Goal: Information Seeking & Learning: Learn about a topic

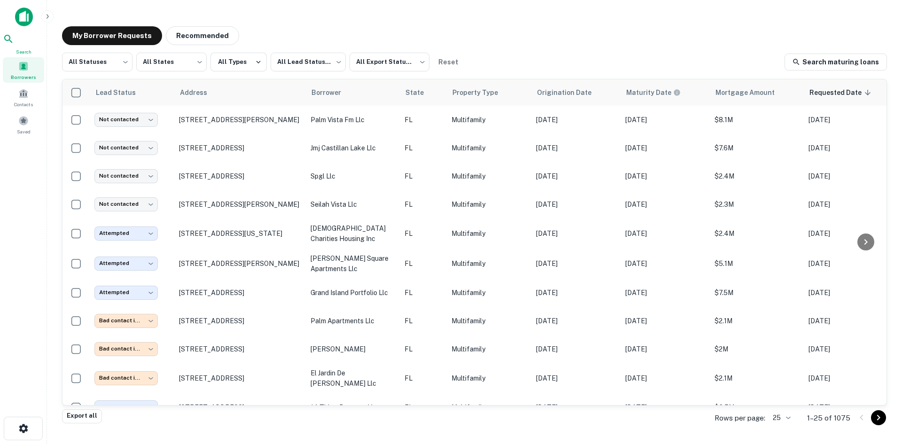
click at [14, 41] on icon at bounding box center [8, 38] width 11 height 11
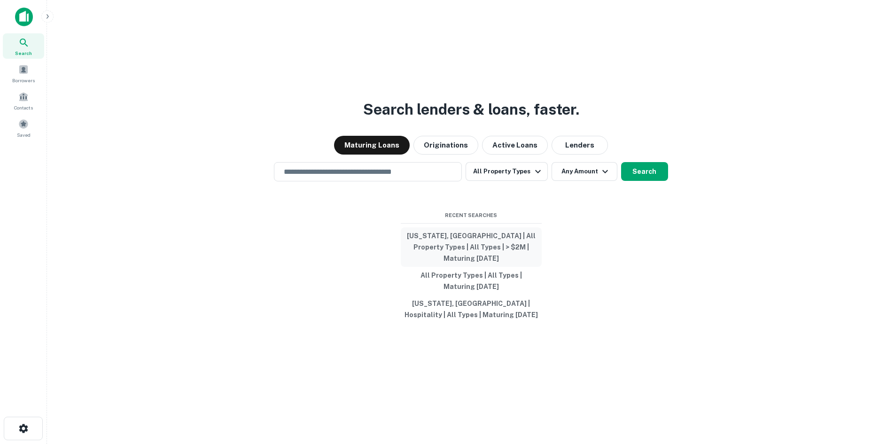
click at [503, 254] on button "[US_STATE], [GEOGRAPHIC_DATA] | All Property Types | All Types | > $2M | Maturi…" at bounding box center [471, 246] width 141 height 39
type input "**********"
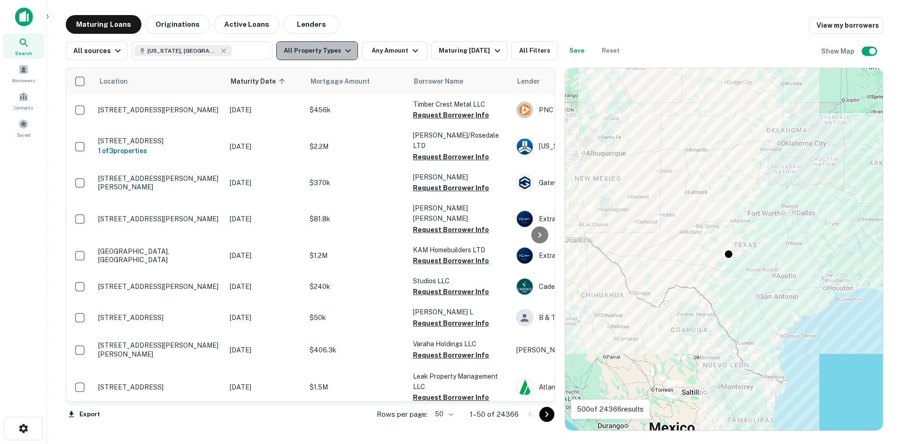
click at [328, 48] on button "All Property Types" at bounding box center [317, 50] width 82 height 19
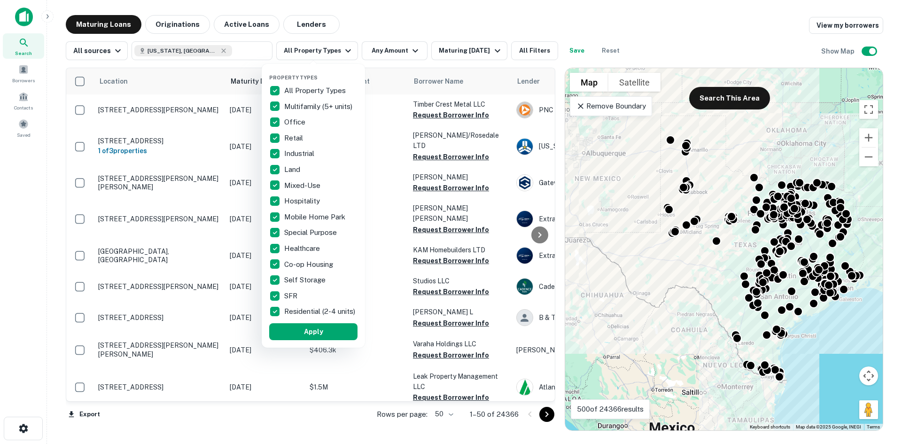
click at [294, 83] on div "All Property Types" at bounding box center [313, 91] width 88 height 16
click at [303, 102] on p "Multifamily (5+ units)" at bounding box center [319, 106] width 70 height 11
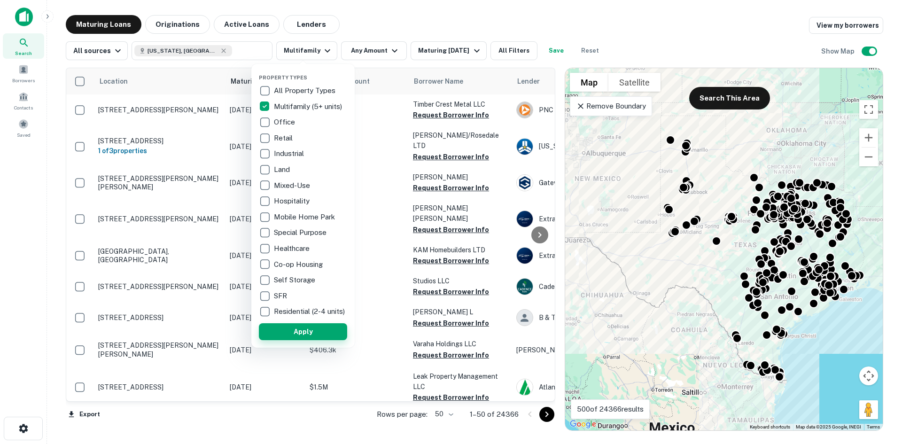
click at [290, 340] on button "Apply" at bounding box center [303, 331] width 88 height 17
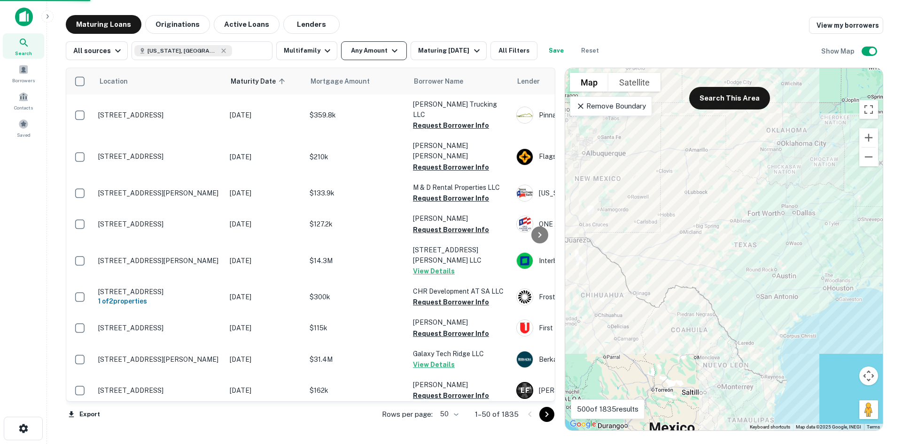
click at [370, 48] on button "Any Amount" at bounding box center [374, 50] width 66 height 19
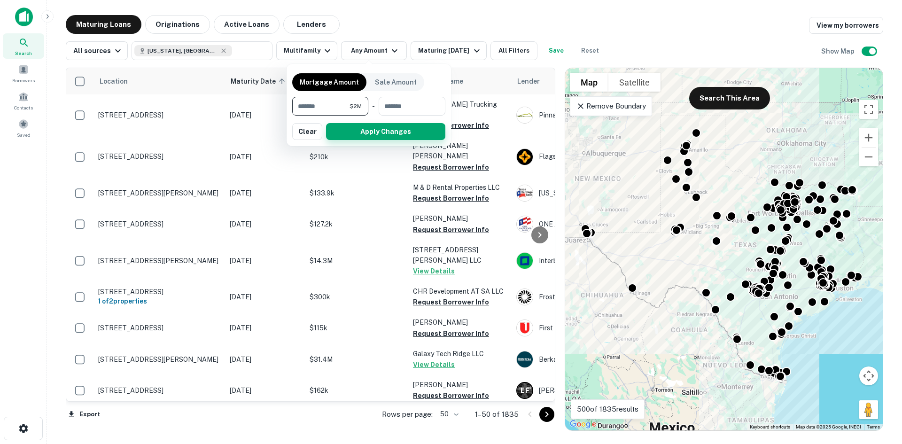
type input "*******"
click at [430, 133] on button "Apply Changes" at bounding box center [385, 131] width 119 height 17
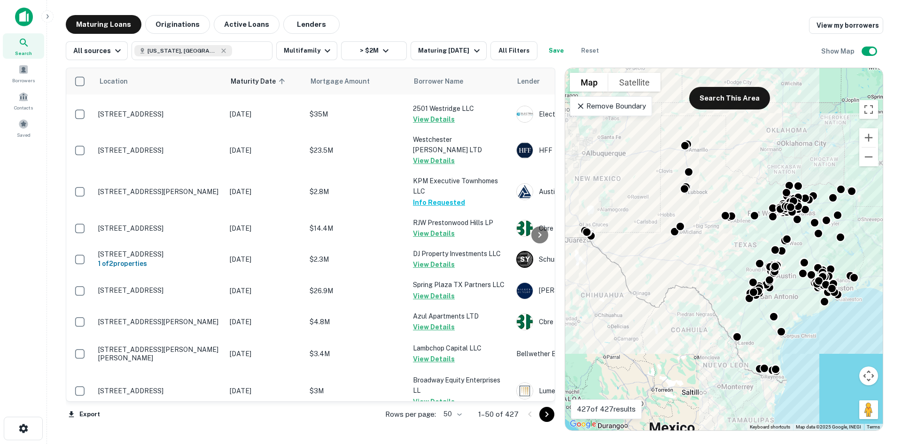
scroll to position [1358, 0]
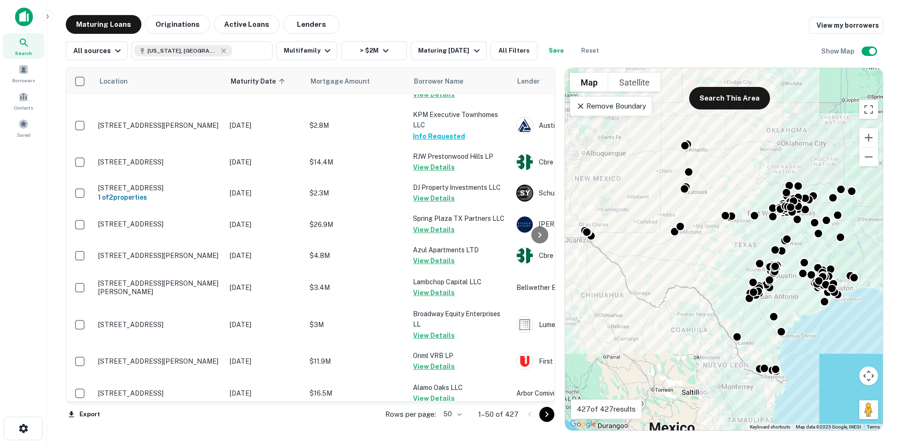
click at [463, 414] on body "Search Borrowers Contacts Saved Maturing Loans Originations Active Loans Lender…" at bounding box center [451, 222] width 902 height 444
click at [454, 426] on li "100" at bounding box center [453, 424] width 27 height 17
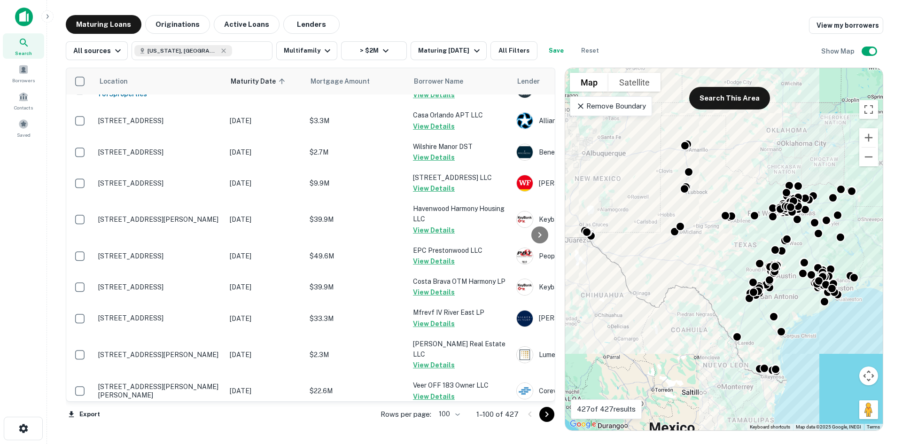
scroll to position [3023, 0]
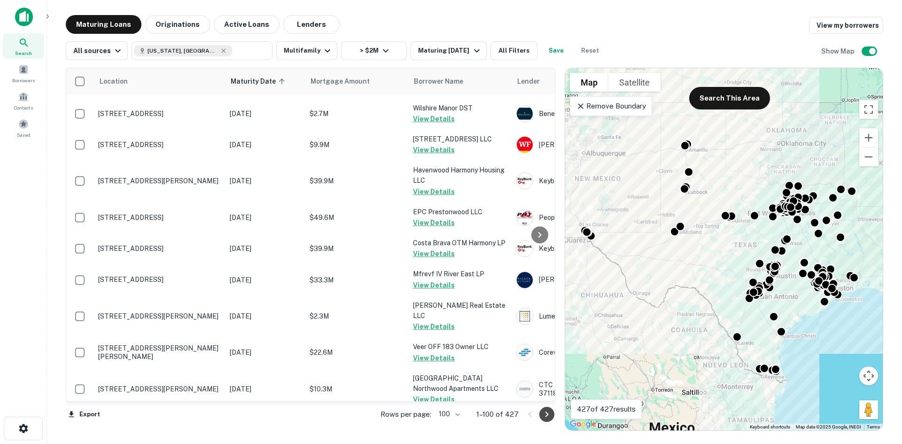
click at [546, 414] on icon "Go to next page" at bounding box center [546, 414] width 11 height 11
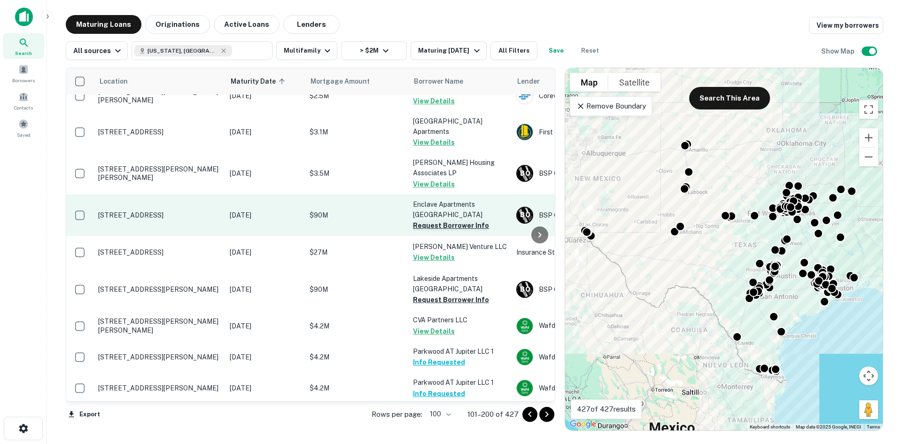
scroll to position [3046, 0]
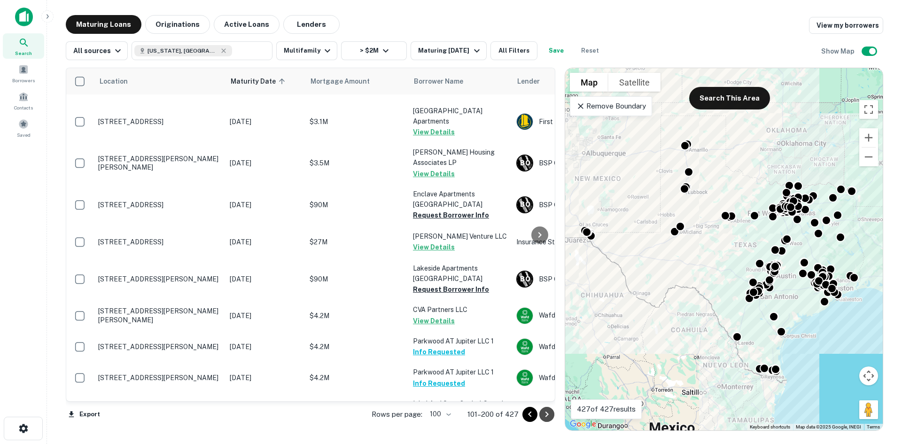
click at [554, 415] on button "Go to next page" at bounding box center [547, 414] width 15 height 15
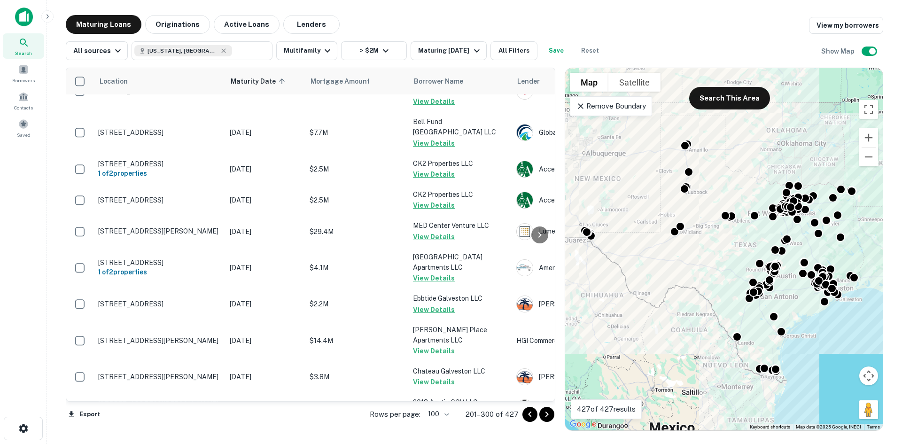
scroll to position [3140, 0]
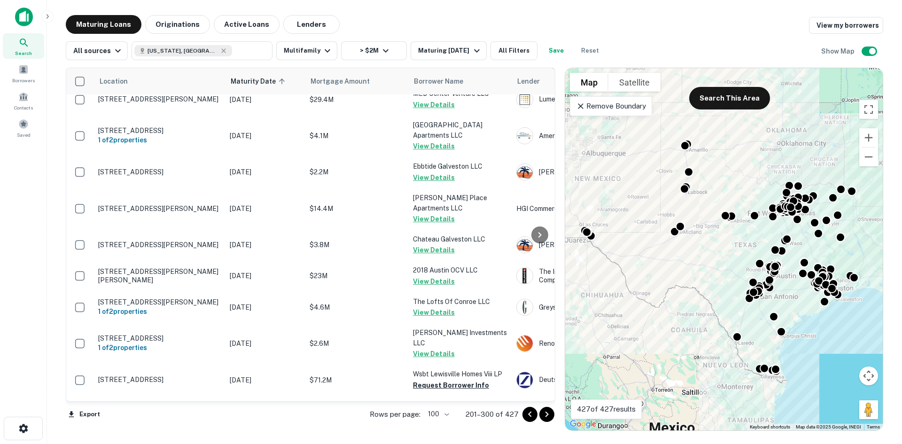
click at [547, 415] on icon "Go to next page" at bounding box center [546, 414] width 11 height 11
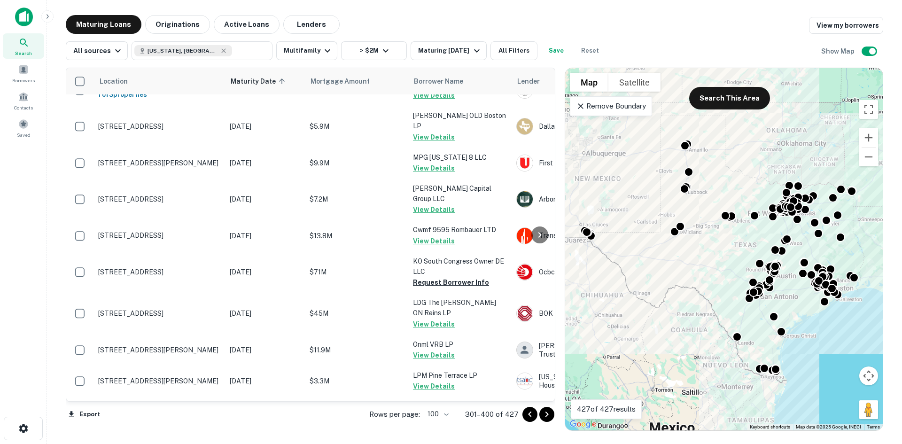
scroll to position [2996, 0]
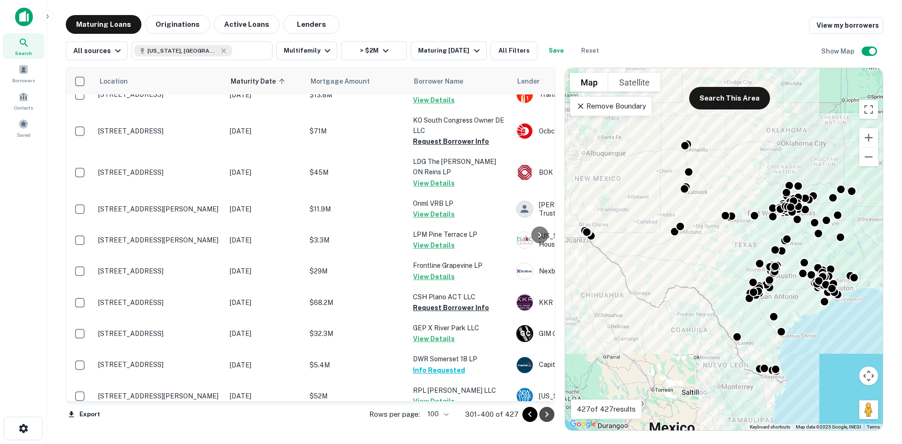
click at [547, 416] on icon "Go to next page" at bounding box center [546, 414] width 11 height 11
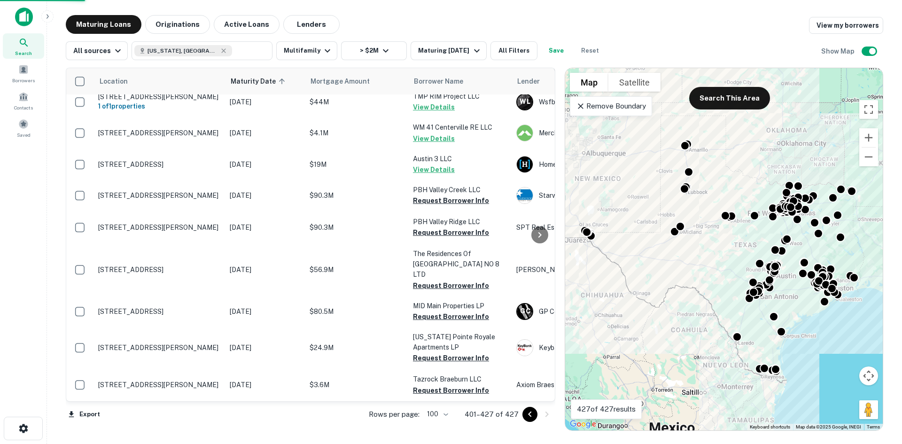
scroll to position [615, 0]
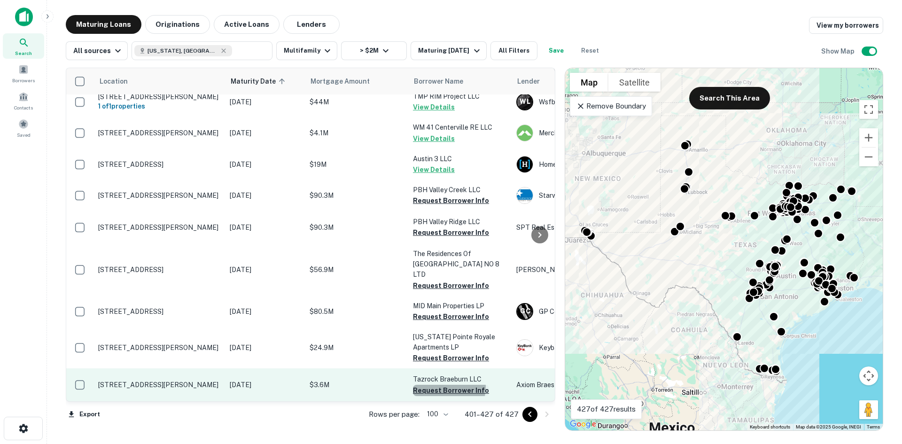
click at [449, 385] on button "Request Borrower Info" at bounding box center [451, 390] width 76 height 11
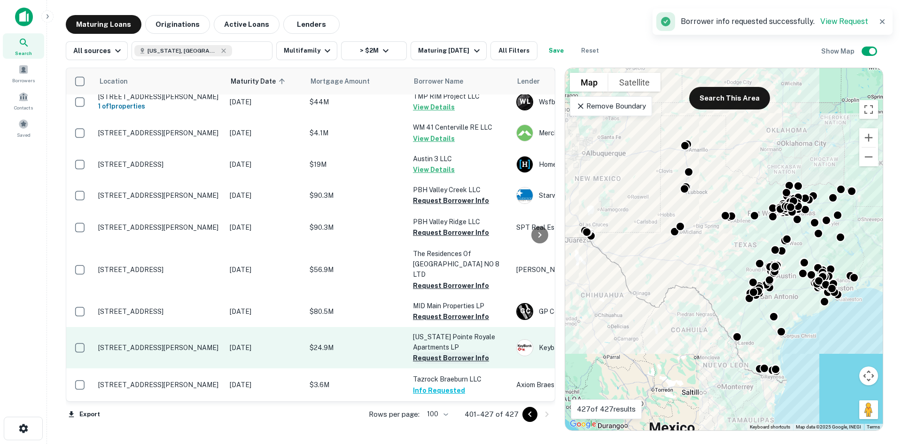
click at [456, 352] on button "Request Borrower Info" at bounding box center [451, 357] width 76 height 11
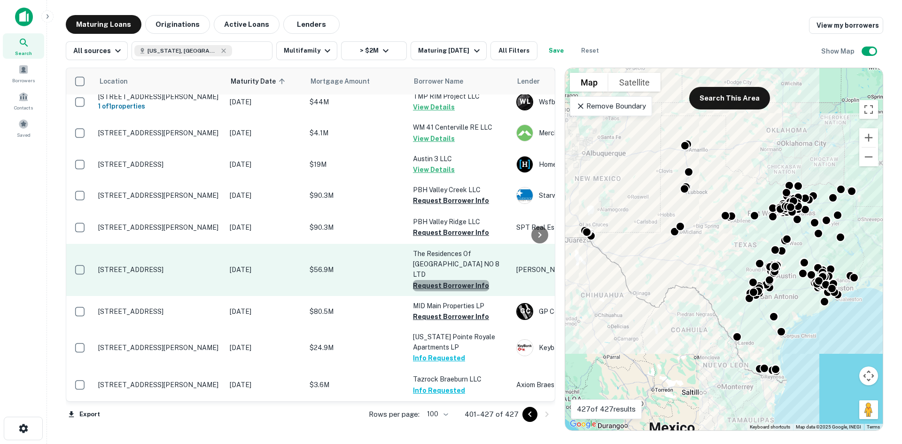
click at [467, 283] on button "Request Borrower Info" at bounding box center [451, 285] width 76 height 11
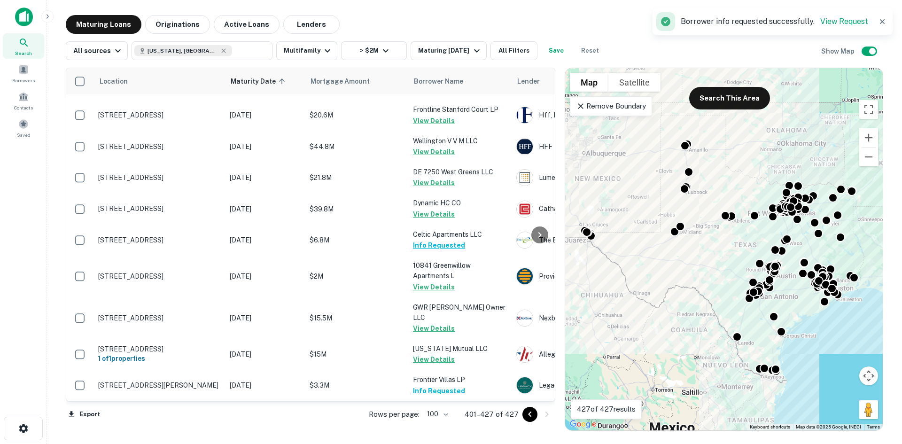
scroll to position [0, 0]
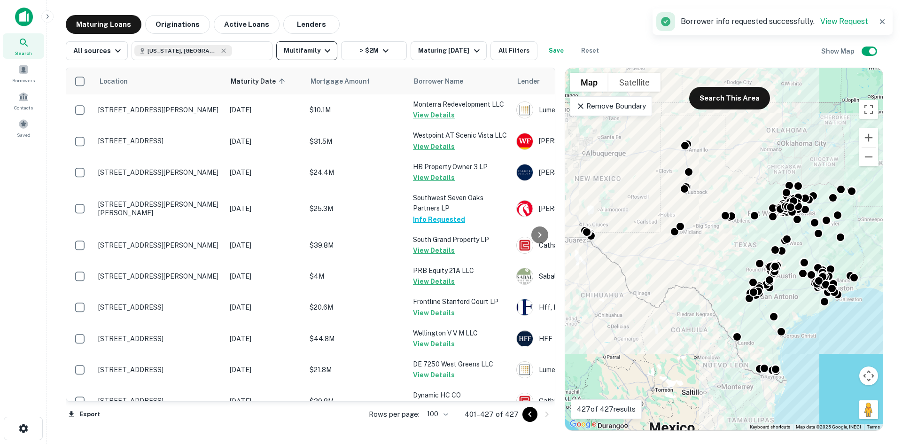
click at [307, 52] on button "Multifamily" at bounding box center [306, 50] width 61 height 19
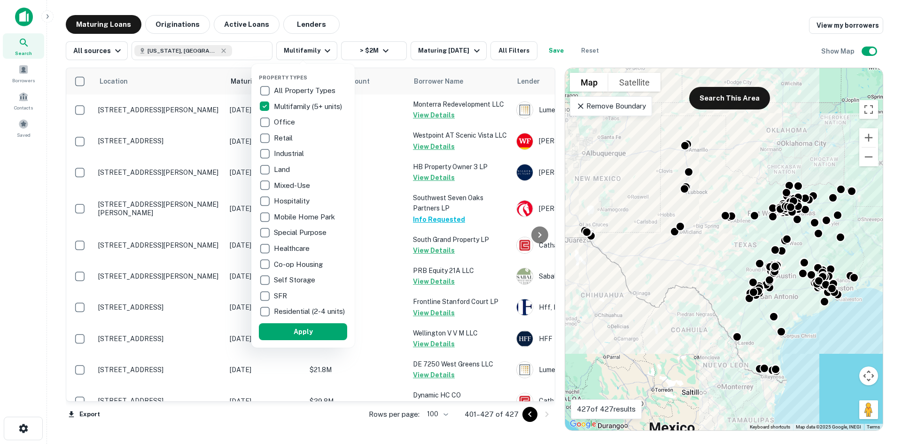
click at [293, 205] on p "Hospitality" at bounding box center [293, 201] width 38 height 11
click at [298, 336] on button "Apply" at bounding box center [302, 331] width 88 height 17
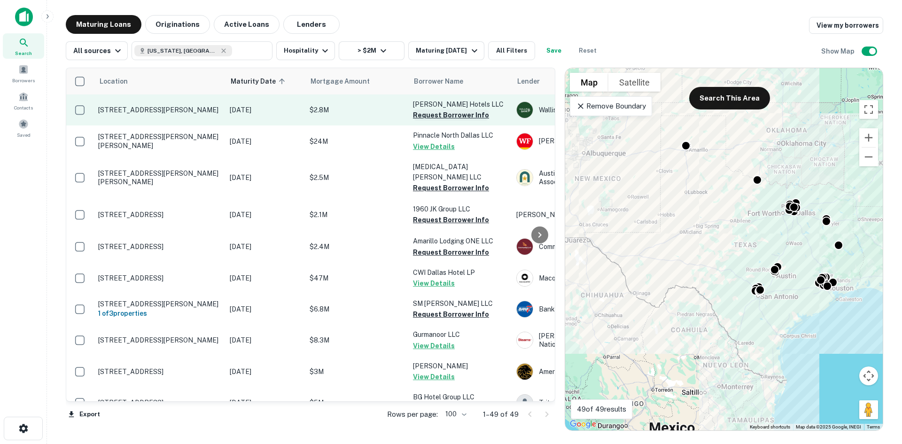
click at [471, 119] on button "Request Borrower Info" at bounding box center [451, 115] width 76 height 11
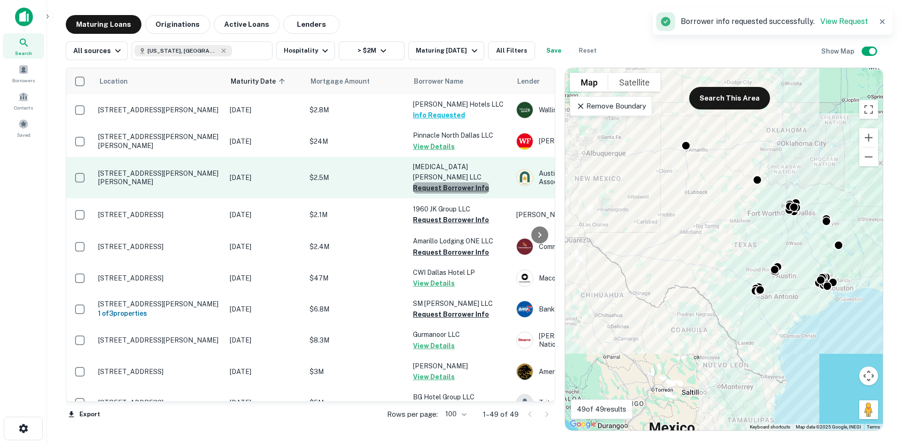
click at [474, 182] on button "Request Borrower Info" at bounding box center [451, 187] width 76 height 11
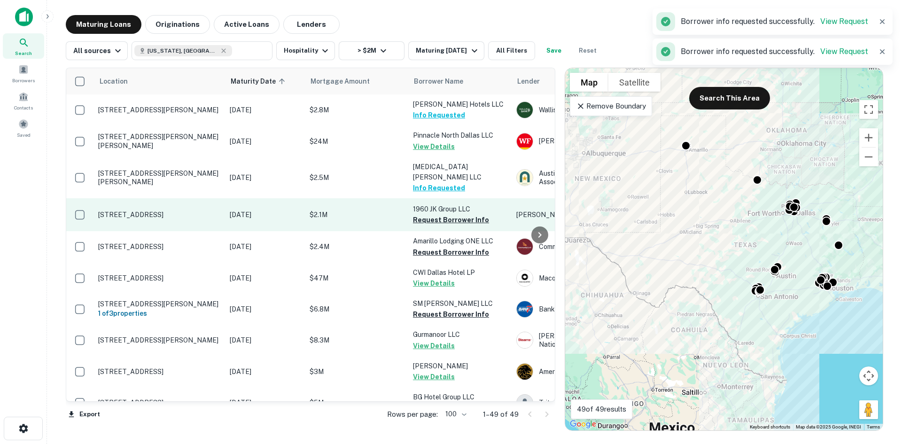
click at [465, 216] on td "1960 JK Group LLC Request Borrower Info" at bounding box center [459, 214] width 103 height 33
click at [463, 214] on button "Request Borrower Info" at bounding box center [451, 219] width 76 height 11
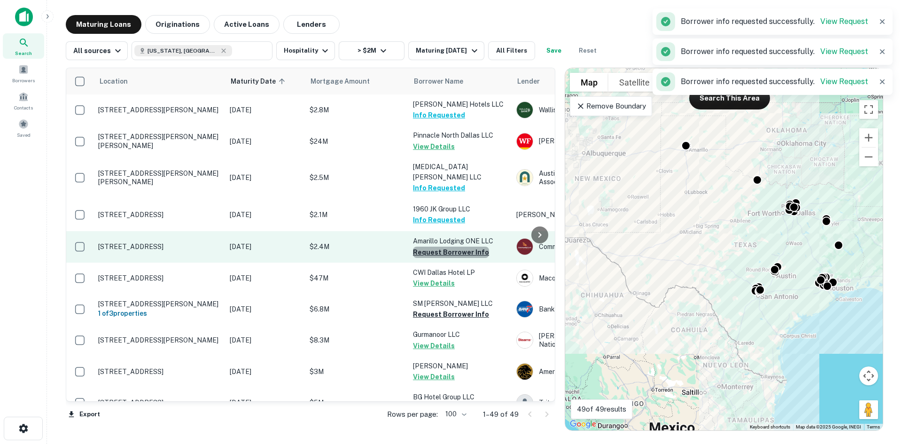
click at [462, 247] on button "Request Borrower Info" at bounding box center [451, 252] width 76 height 11
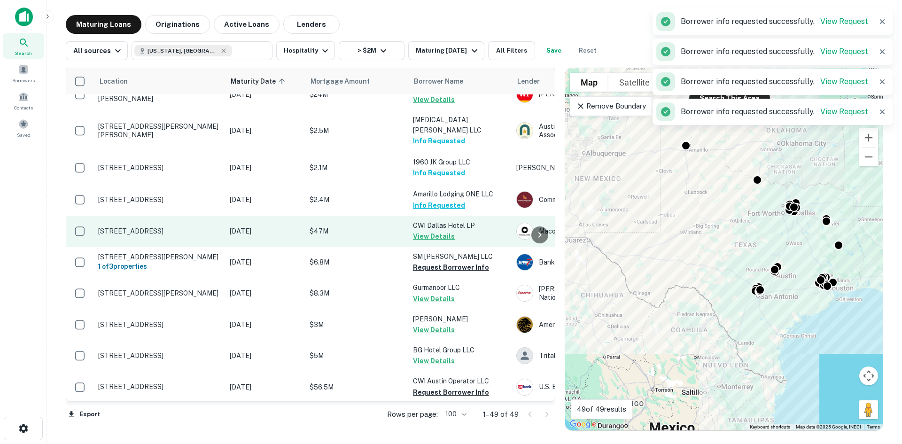
scroll to position [188, 0]
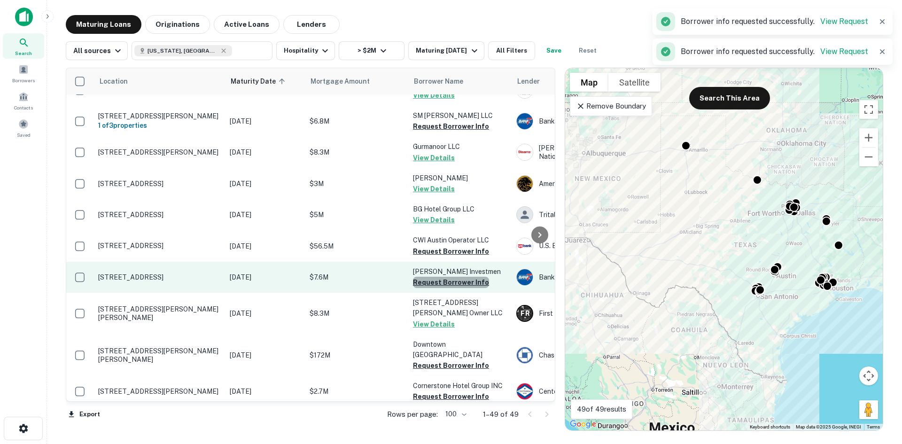
click at [453, 287] on button "Request Borrower Info" at bounding box center [451, 282] width 76 height 11
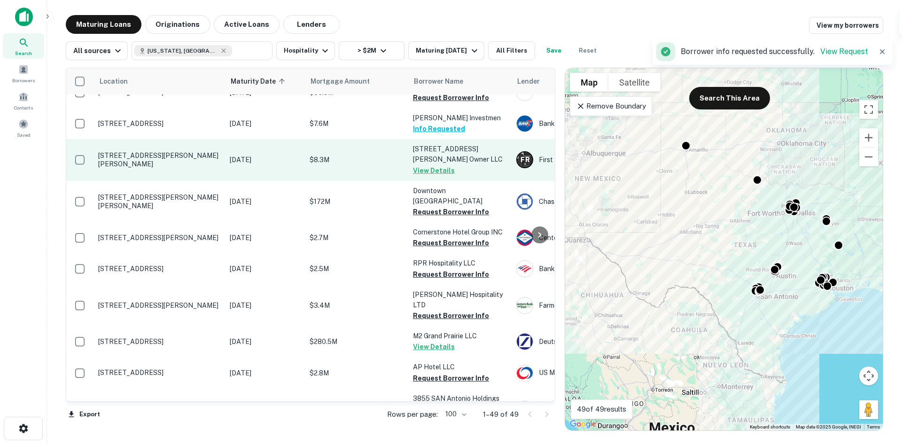
scroll to position [376, 0]
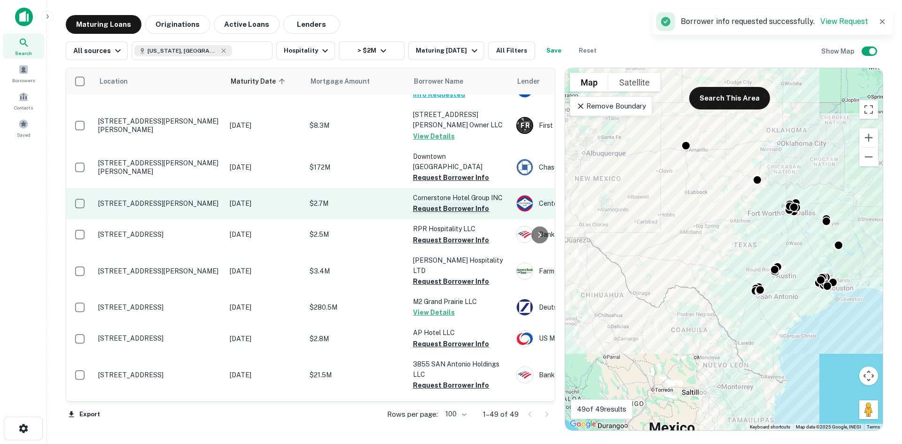
click at [461, 214] on button "Request Borrower Info" at bounding box center [451, 208] width 76 height 11
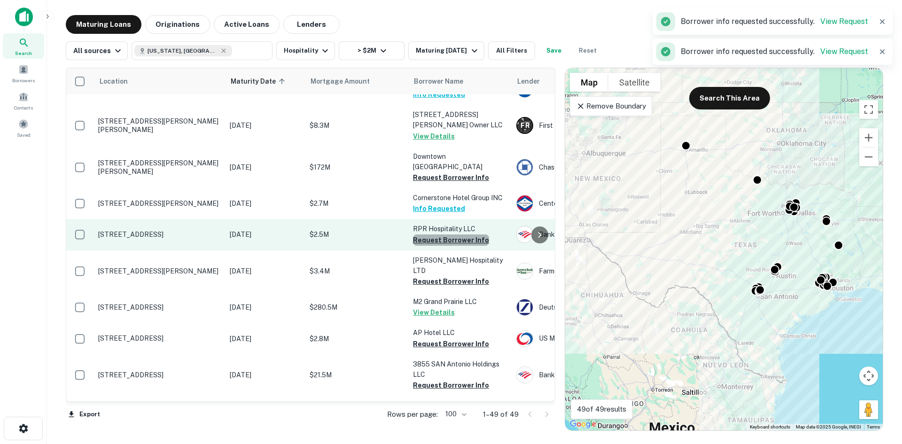
click at [479, 246] on button "Request Borrower Info" at bounding box center [451, 240] width 76 height 11
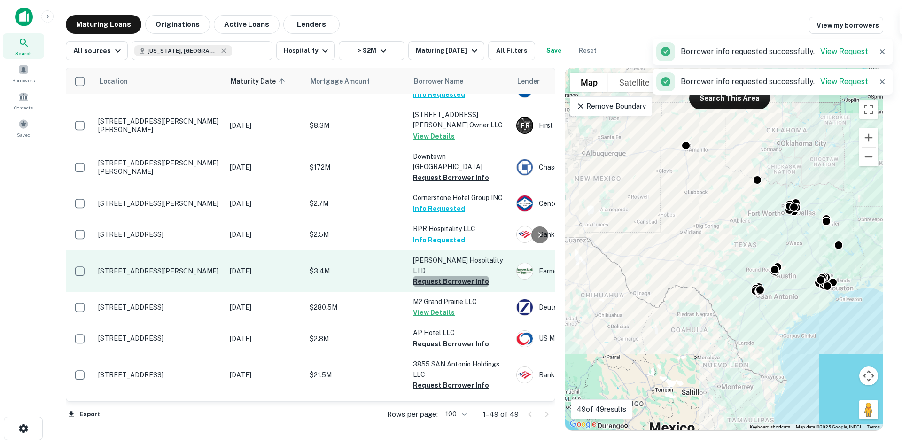
click at [474, 278] on button "Request Borrower Info" at bounding box center [451, 281] width 76 height 11
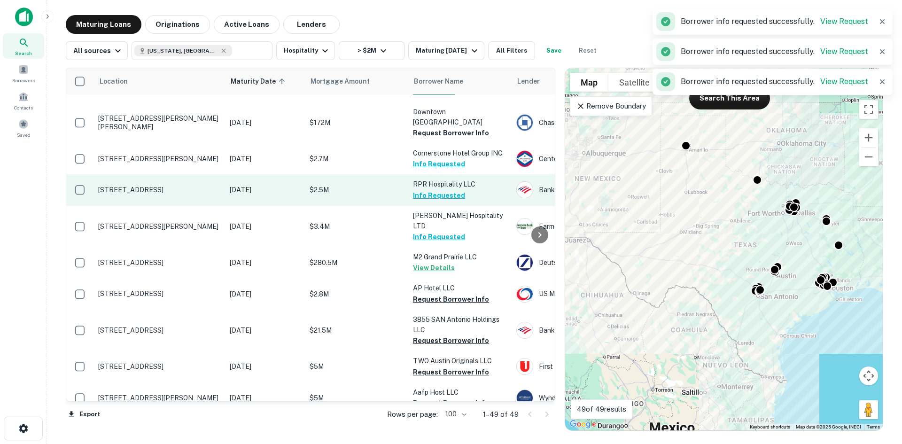
scroll to position [470, 0]
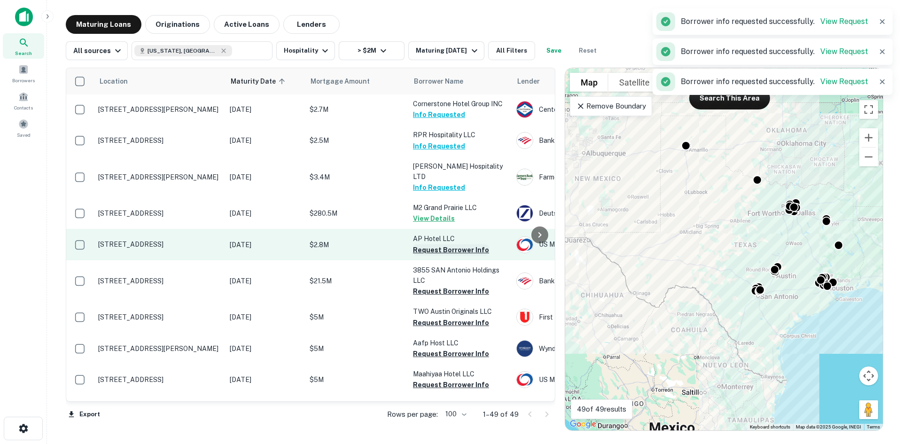
click at [473, 248] on button "Request Borrower Info" at bounding box center [451, 249] width 76 height 11
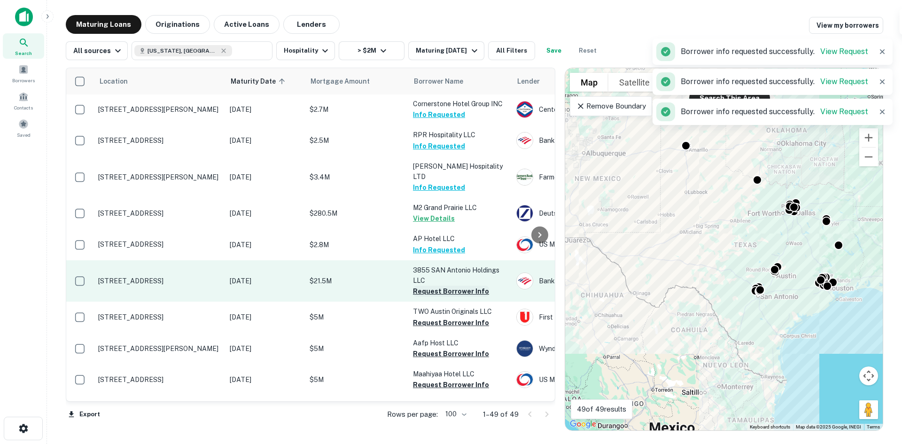
click at [480, 286] on button "Request Borrower Info" at bounding box center [451, 291] width 76 height 11
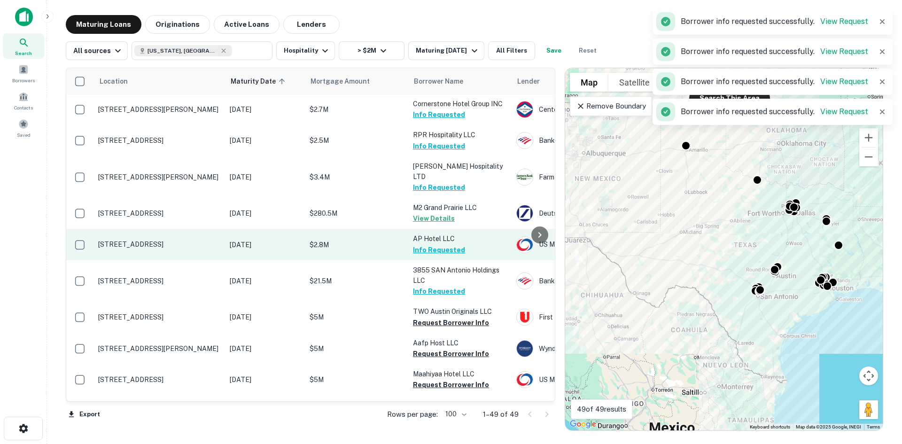
scroll to position [564, 0]
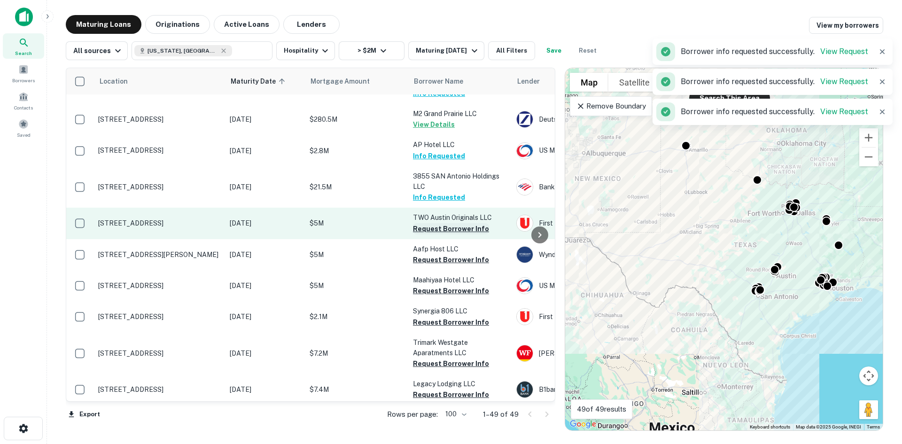
click at [468, 227] on button "Request Borrower Info" at bounding box center [451, 228] width 76 height 11
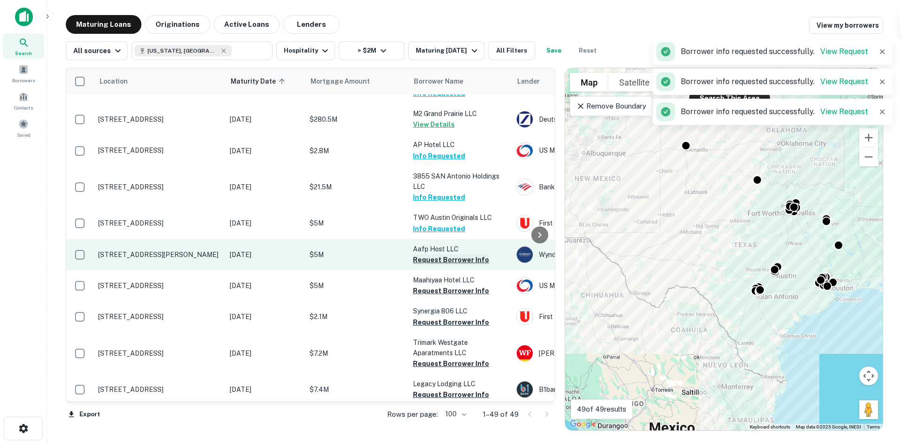
click at [452, 257] on button "Request Borrower Info" at bounding box center [451, 259] width 76 height 11
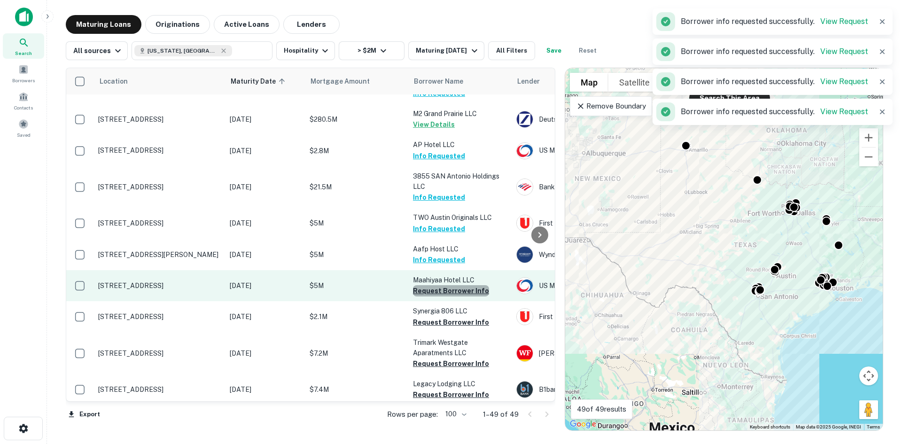
click at [461, 285] on button "Request Borrower Info" at bounding box center [451, 290] width 76 height 11
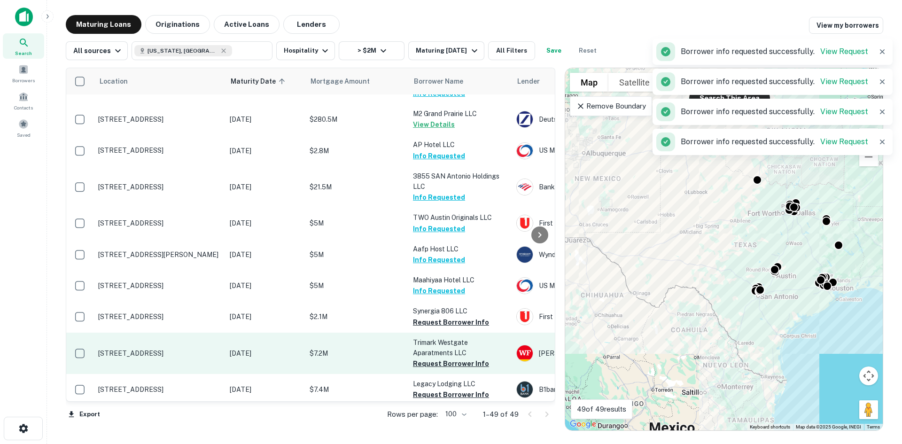
scroll to position [611, 0]
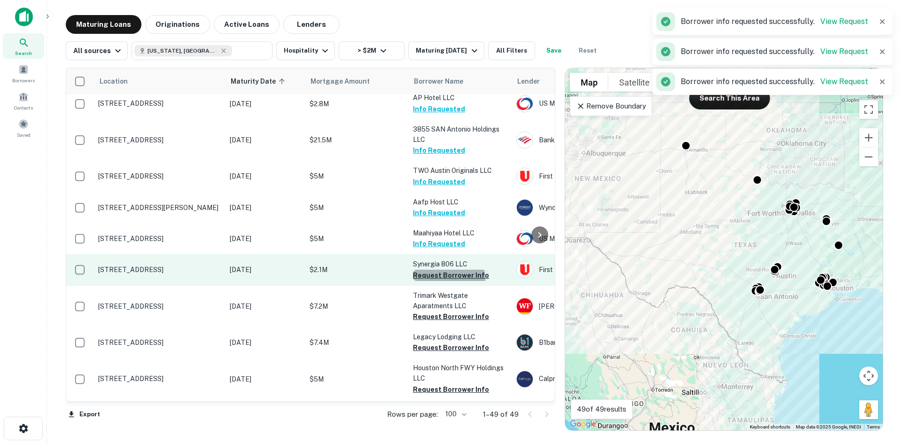
click at [445, 275] on button "Request Borrower Info" at bounding box center [451, 275] width 76 height 11
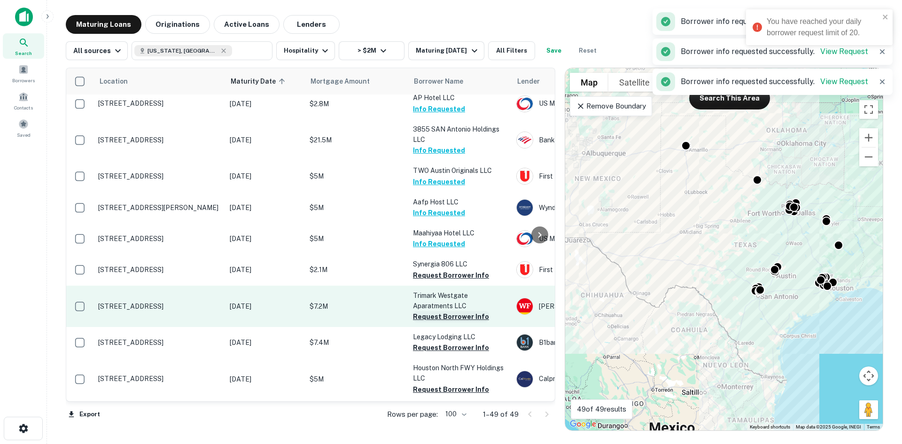
click at [465, 314] on button "Request Borrower Info" at bounding box center [451, 316] width 76 height 11
